Goal: Task Accomplishment & Management: Use online tool/utility

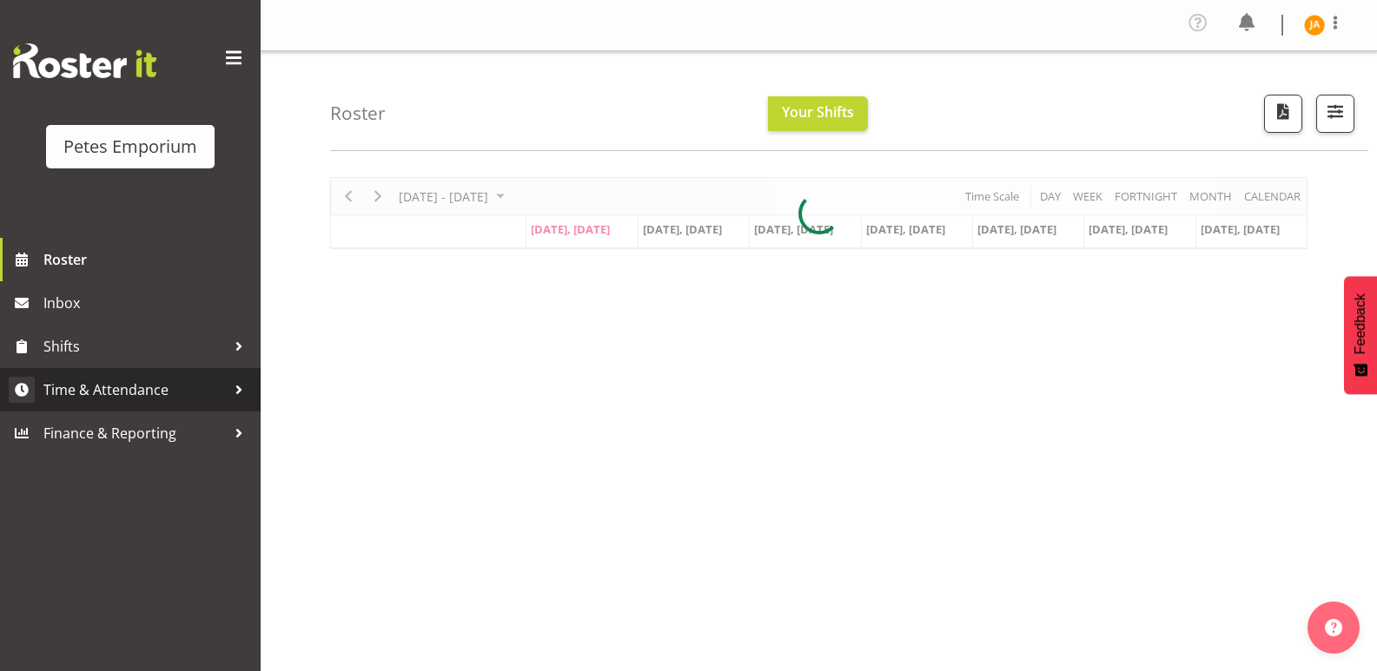
click at [164, 388] on span "Time & Attendance" at bounding box center [134, 390] width 182 height 26
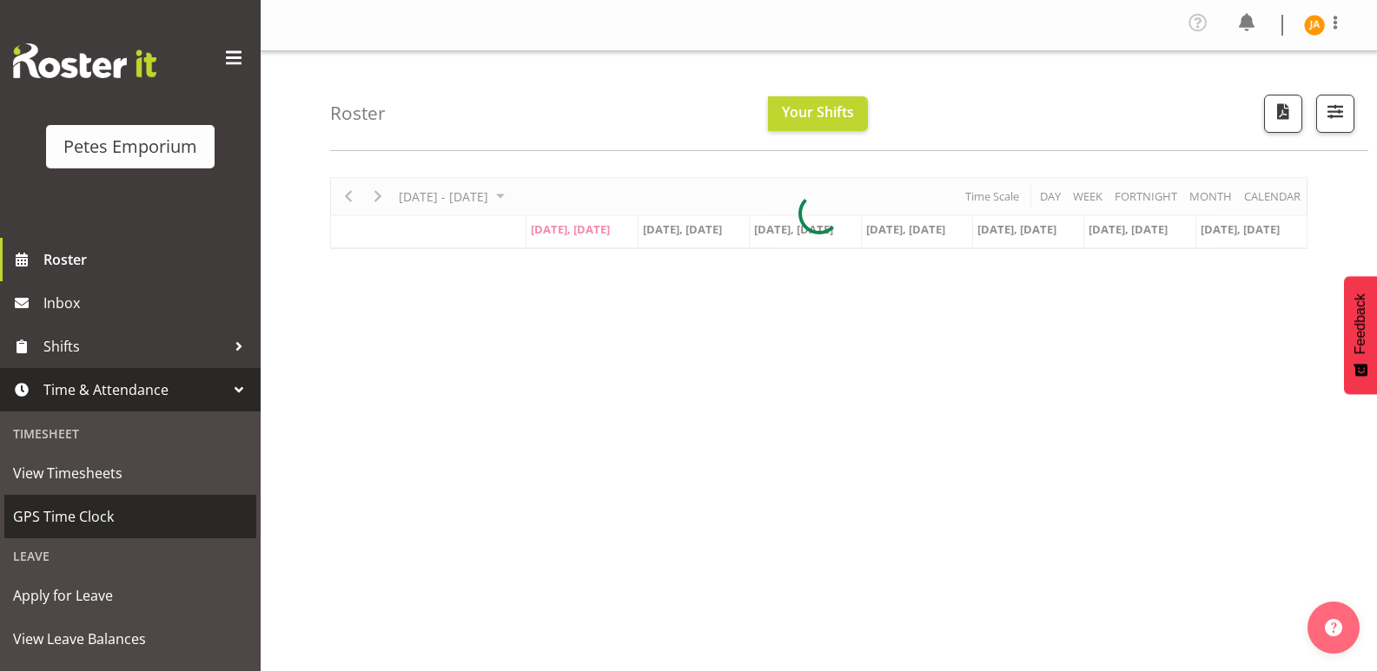
click at [99, 512] on span "GPS Time Clock" at bounding box center [130, 517] width 234 height 26
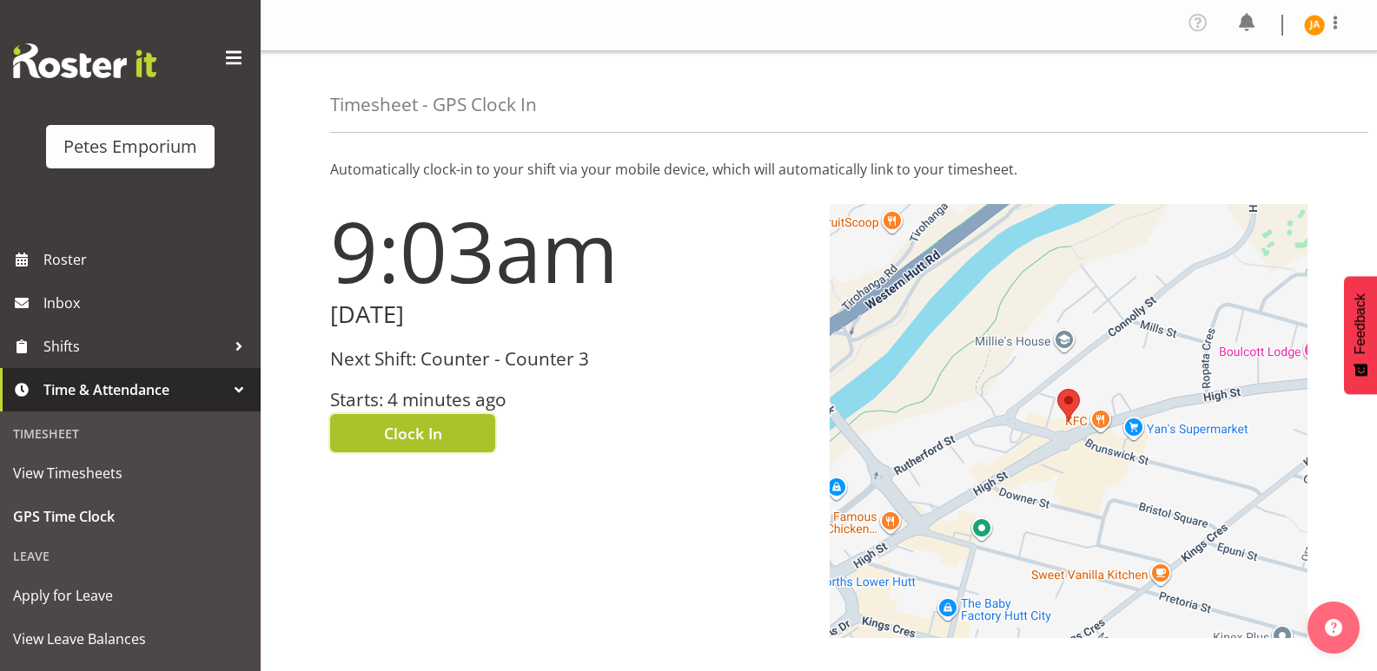
click at [440, 426] on span "Clock In" at bounding box center [413, 433] width 58 height 23
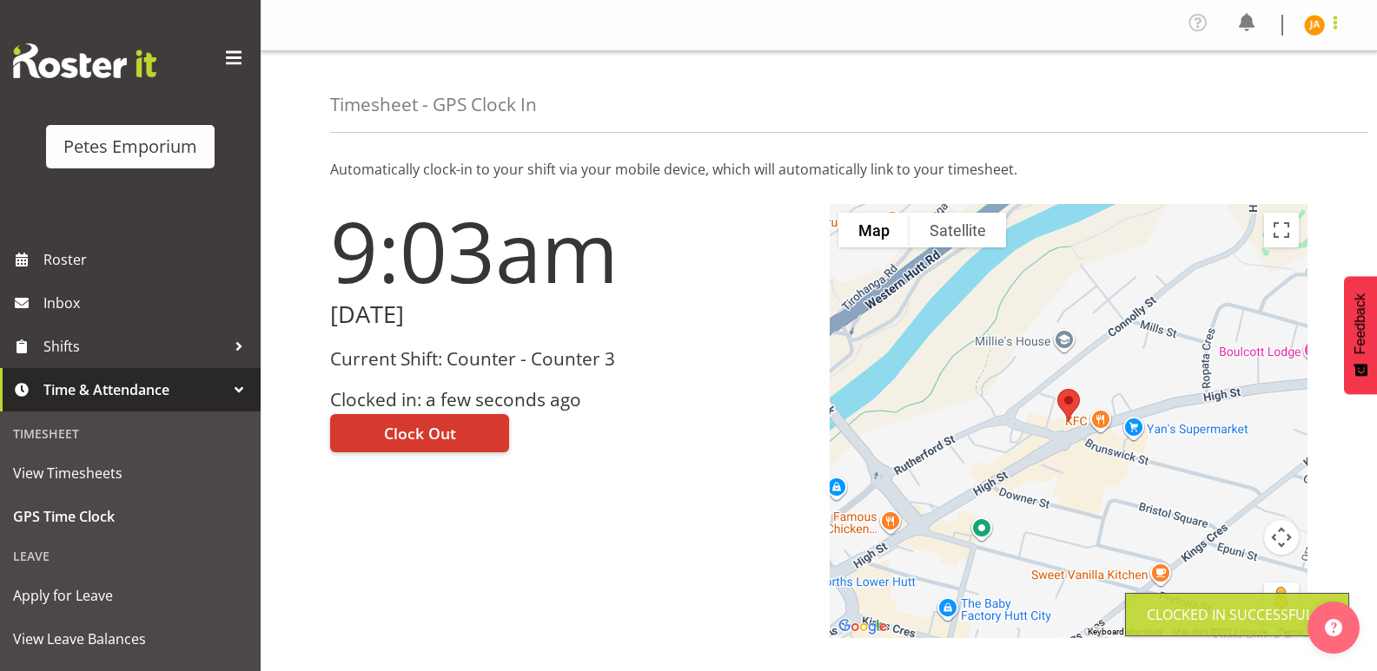
click at [1331, 17] on span at bounding box center [1334, 22] width 21 height 21
click at [1251, 90] on link "Log Out" at bounding box center [1262, 95] width 167 height 31
